Goal: Entertainment & Leisure: Consume media (video, audio)

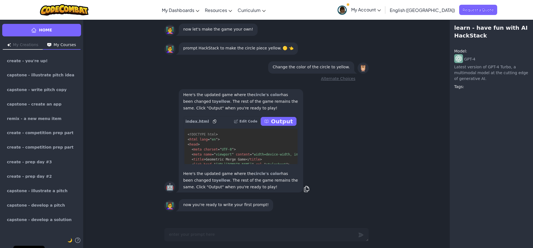
click at [284, 122] on p "Output" at bounding box center [282, 121] width 22 height 8
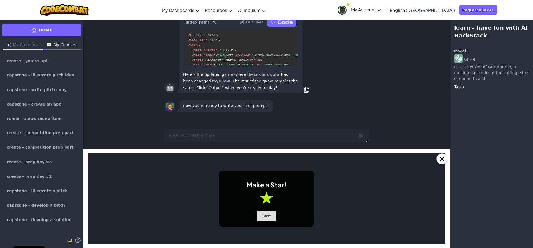
click at [263, 214] on button "Start" at bounding box center [266, 216] width 19 height 10
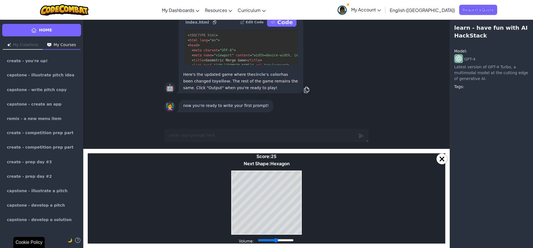
click at [274, 235] on body "Make a Star! Start Score: 25 Next Shape: Hexagon Game Over Your stack reached t…" at bounding box center [266, 198] width 357 height 90
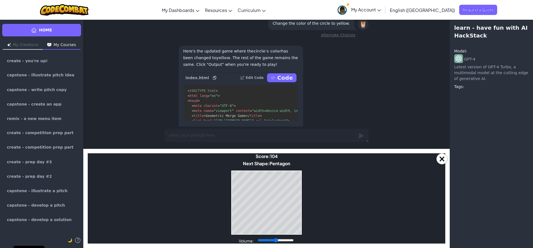
scroll to position [-28, 0]
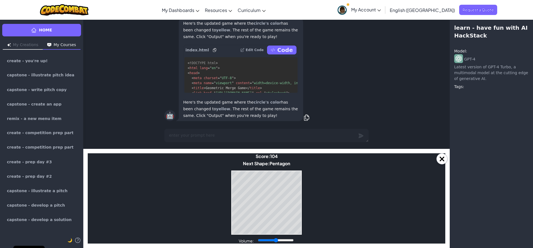
click at [286, 49] on p "Code" at bounding box center [285, 50] width 16 height 8
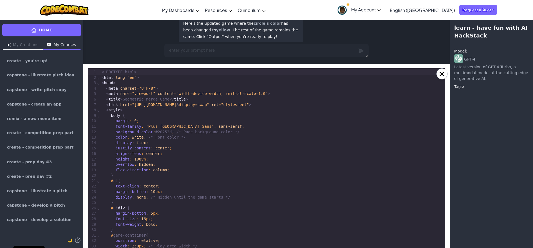
scroll to position [10, 0]
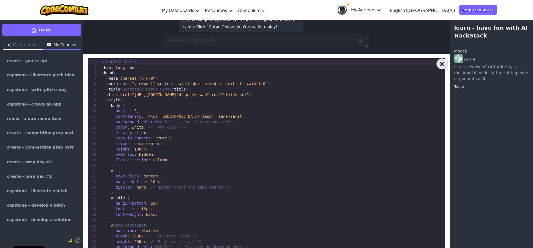
click at [437, 62] on button "×" at bounding box center [441, 63] width 11 height 11
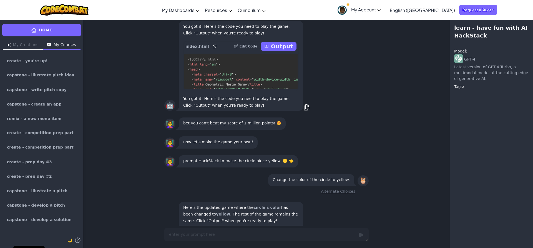
scroll to position [0, 0]
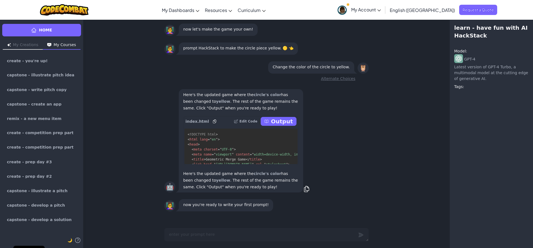
click at [276, 125] on p "Output" at bounding box center [282, 121] width 22 height 8
type textarea "x"
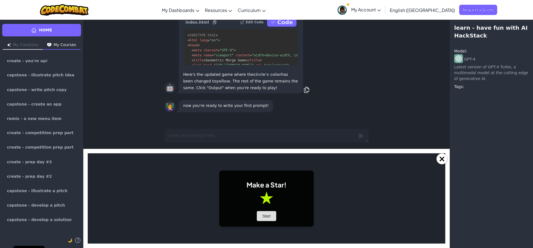
click at [271, 215] on button "Start" at bounding box center [266, 216] width 19 height 10
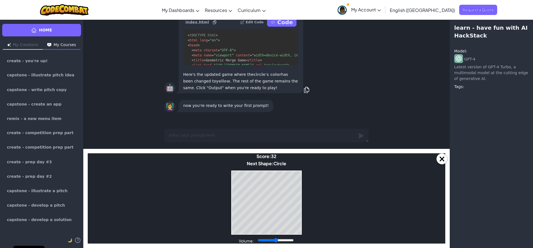
click at [229, 198] on body "Make a Star! Start Score: 32 Next Shape: Circle Game Over Your stack reached th…" at bounding box center [266, 198] width 357 height 90
click at [295, 235] on body "Make a Star! Start Score: 252 Next Shape: [GEOGRAPHIC_DATA] Game Over Your stac…" at bounding box center [266, 198] width 357 height 90
drag, startPoint x: 283, startPoint y: 236, endPoint x: 285, endPoint y: 236, distance: 2.8
click at [283, 236] on body "Make a Star! Start Score: 306 Next Shape: [GEOGRAPHIC_DATA] Game Over Your stac…" at bounding box center [266, 198] width 357 height 90
click at [290, 235] on body "Make a Star! Start Score: 306 Next Shape: [GEOGRAPHIC_DATA] Game Over Your stac…" at bounding box center [266, 198] width 357 height 90
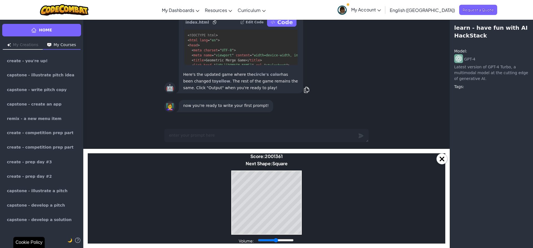
click at [289, 237] on div "Volume:" at bounding box center [266, 240] width 55 height 6
click at [256, 234] on div "Game Over Your stack reached the top! Restart" at bounding box center [266, 202] width 70 height 64
click at [251, 235] on body "Make a Star! Start Score: 2001474 Next Shape: [GEOGRAPHIC_DATA] Game Over Your …" at bounding box center [266, 198] width 357 height 90
click at [280, 170] on div "Game Over Your stack reached the top! Restart" at bounding box center [266, 202] width 70 height 64
click at [264, 168] on body "Make a Star! Start Score: 8003207 Next Shape: Hexagon Game Over Your stack reac…" at bounding box center [266, 198] width 357 height 90
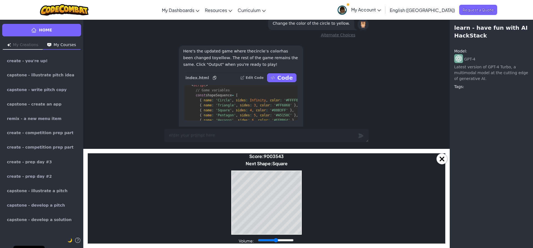
scroll to position [1093, 0]
